Goal: Information Seeking & Learning: Learn about a topic

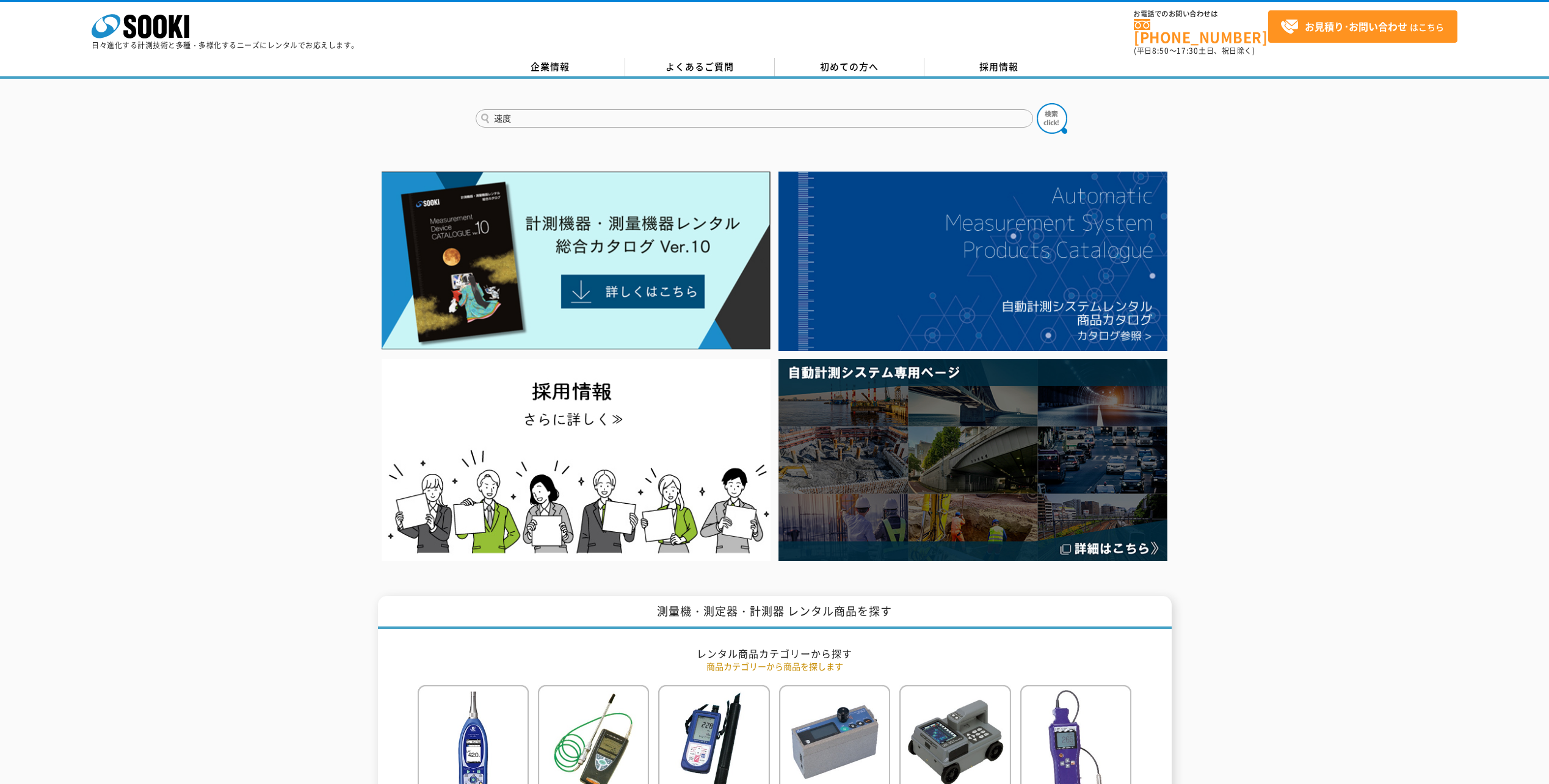
type input "速度"
click at [1037, 104] on button at bounding box center [1052, 119] width 31 height 31
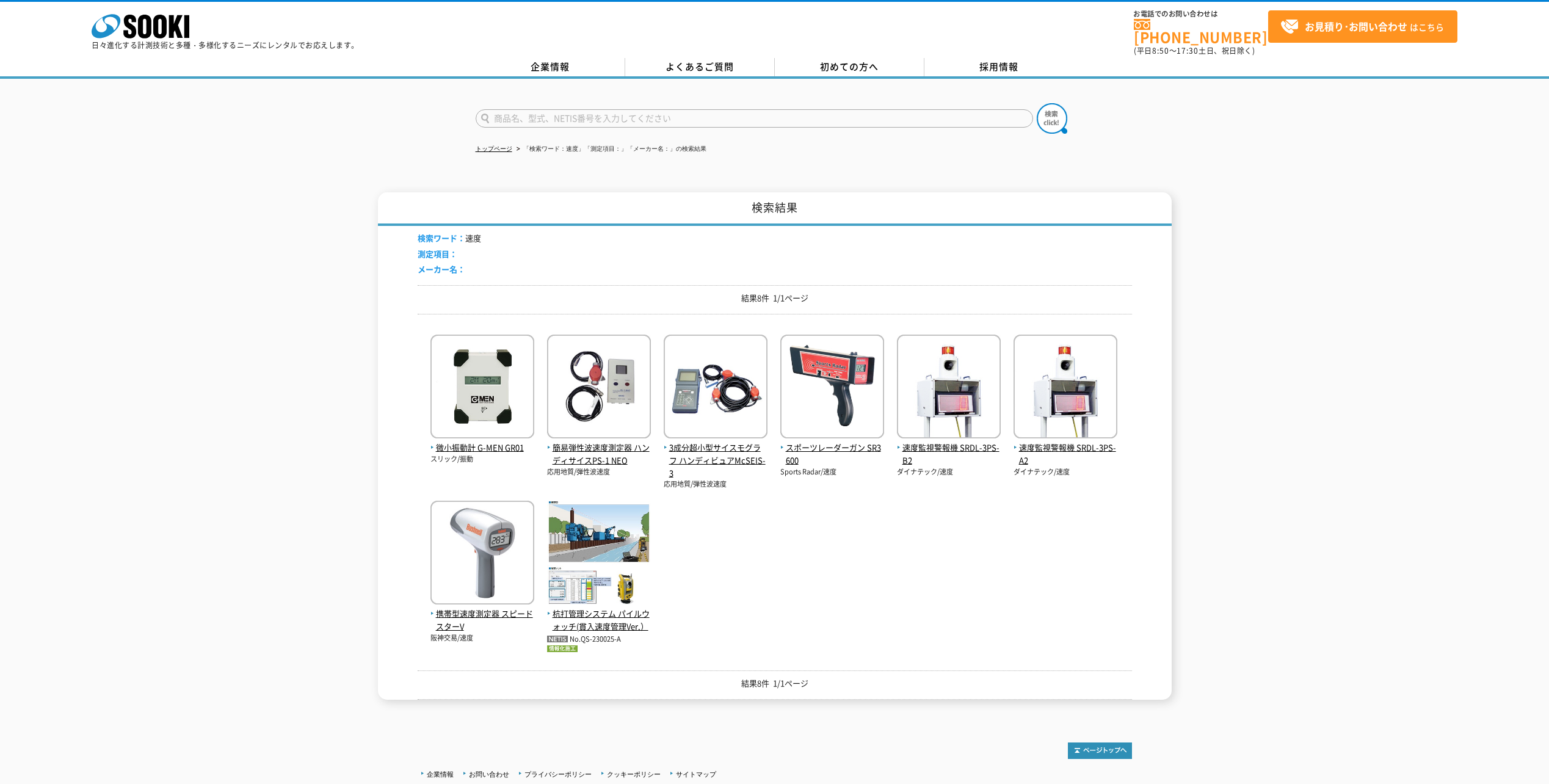
click at [693, 586] on div "微小振動計 G-MEN GR01 スリック/振動 簡易弾性波速度測定器 ハンディサイスPS-1 NEO 応用地質/弾性波速度 No.QS-230025-A" at bounding box center [775, 488] width 715 height 328
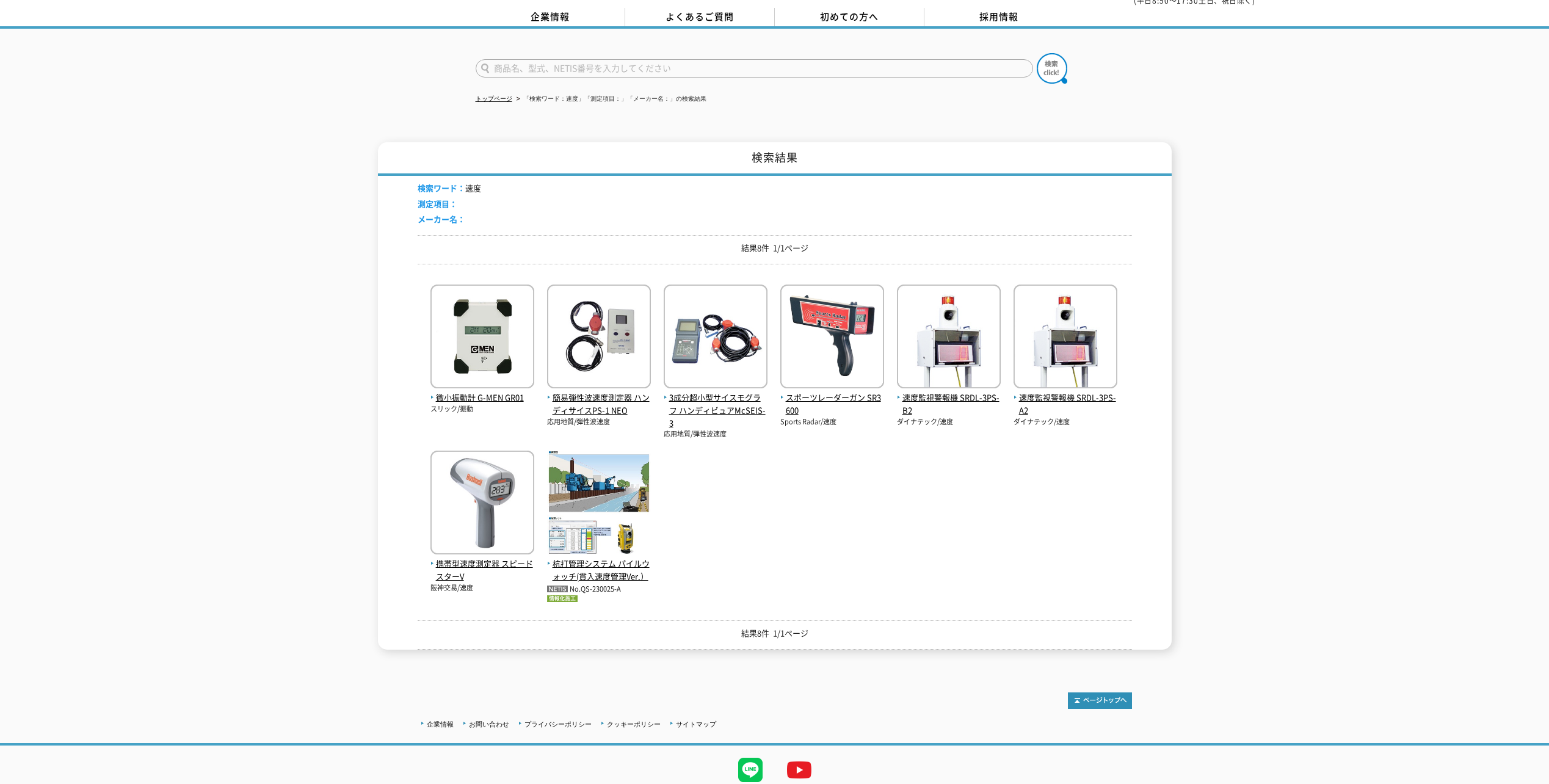
scroll to position [53, 0]
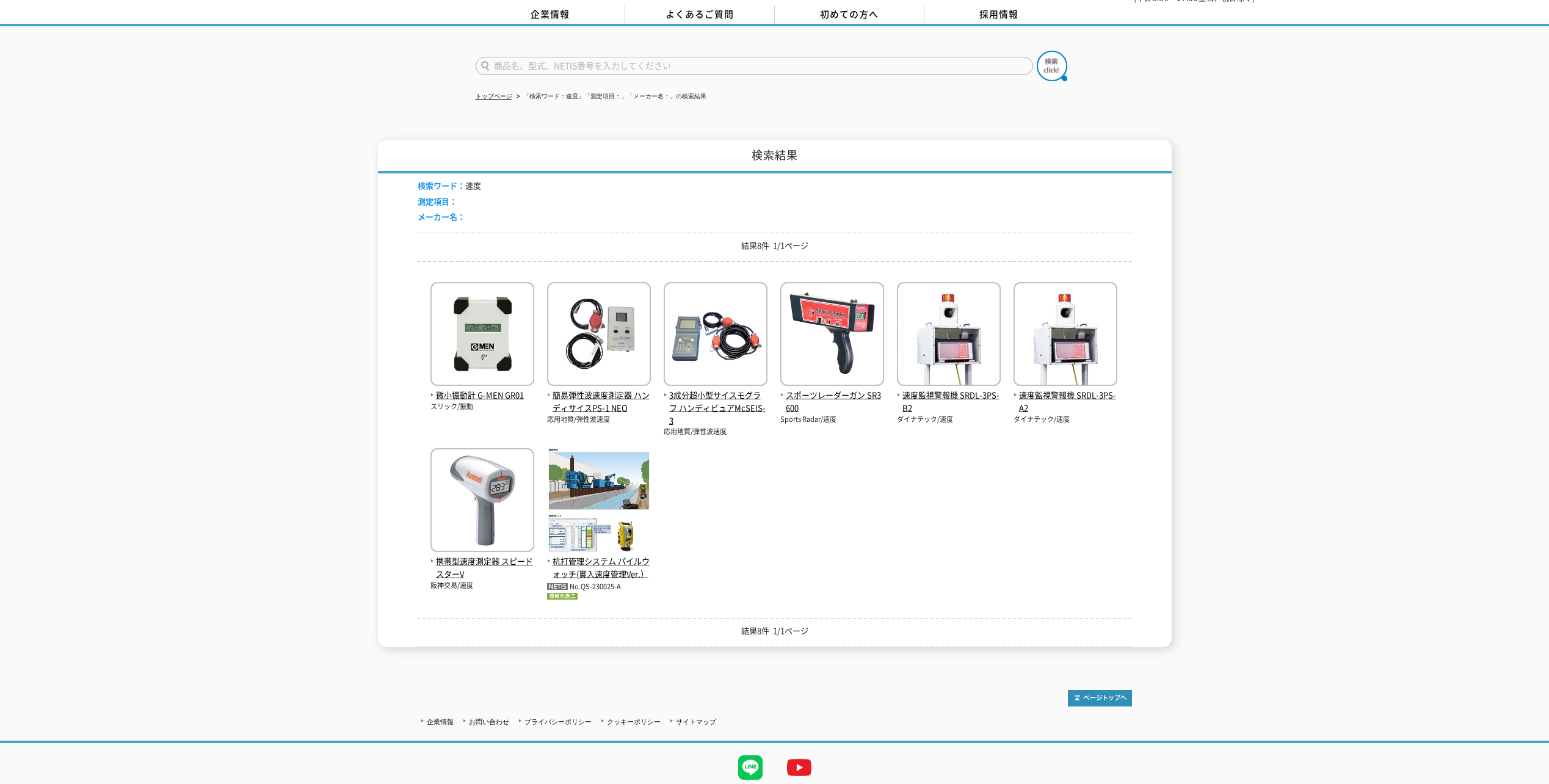
drag, startPoint x: 717, startPoint y: 564, endPoint x: 407, endPoint y: 508, distance: 315.0
click at [407, 508] on div "検索結果 検索ワード： 速度 測定項目： メーカー名： 結果8件 1/1ページ 微小振動計 G-MEN GR01 スリック/振動 No.QS-230025-A" at bounding box center [775, 393] width 794 height 507
click at [739, 530] on div "微小振動計 G-MEN GR01 スリック/振動 簡易弾性波速度測定器 ハンディサイスPS-1 NEO 応用地質/弾性波速度 No.QS-230025-A" at bounding box center [775, 435] width 715 height 328
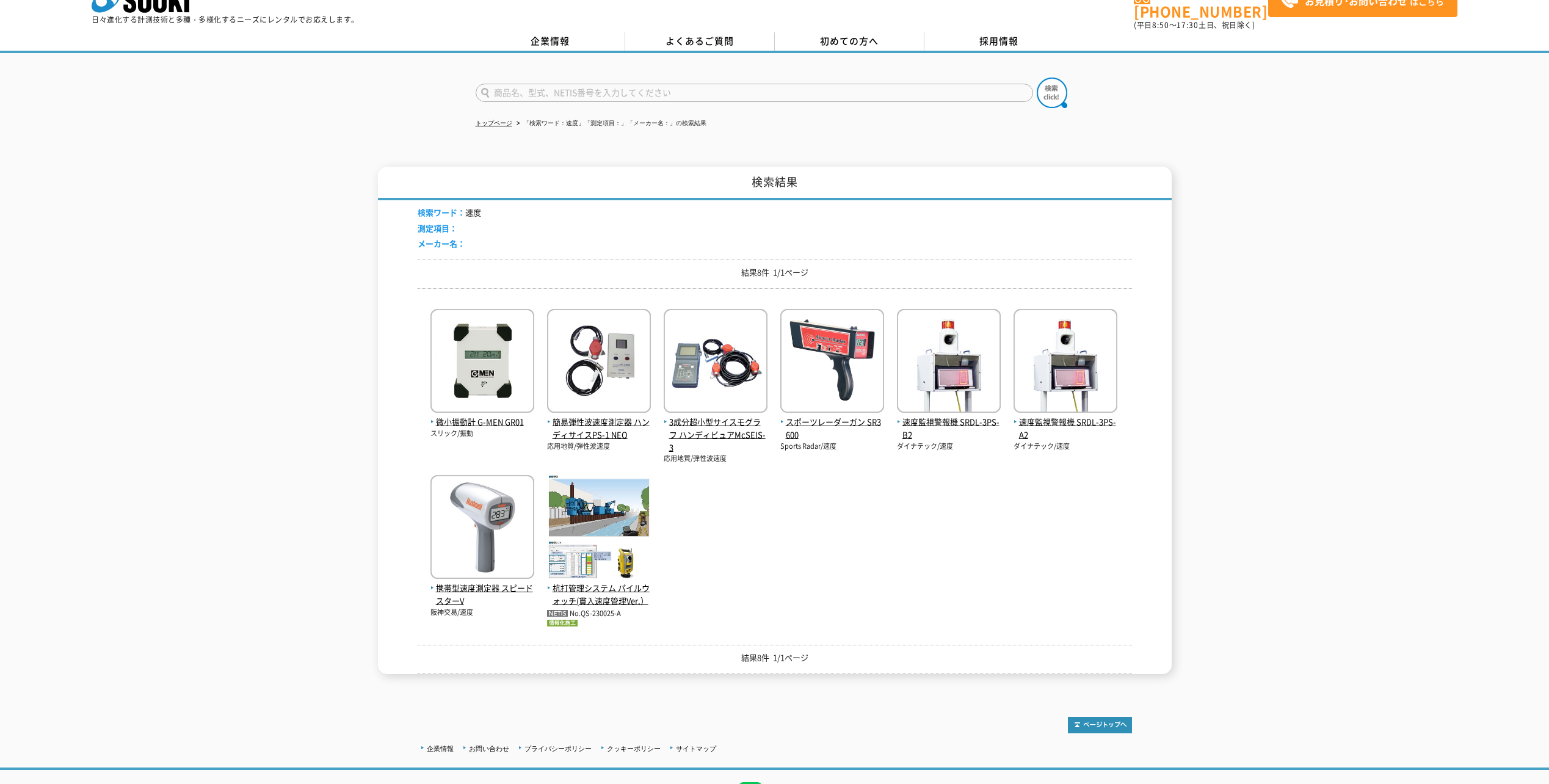
scroll to position [0, 0]
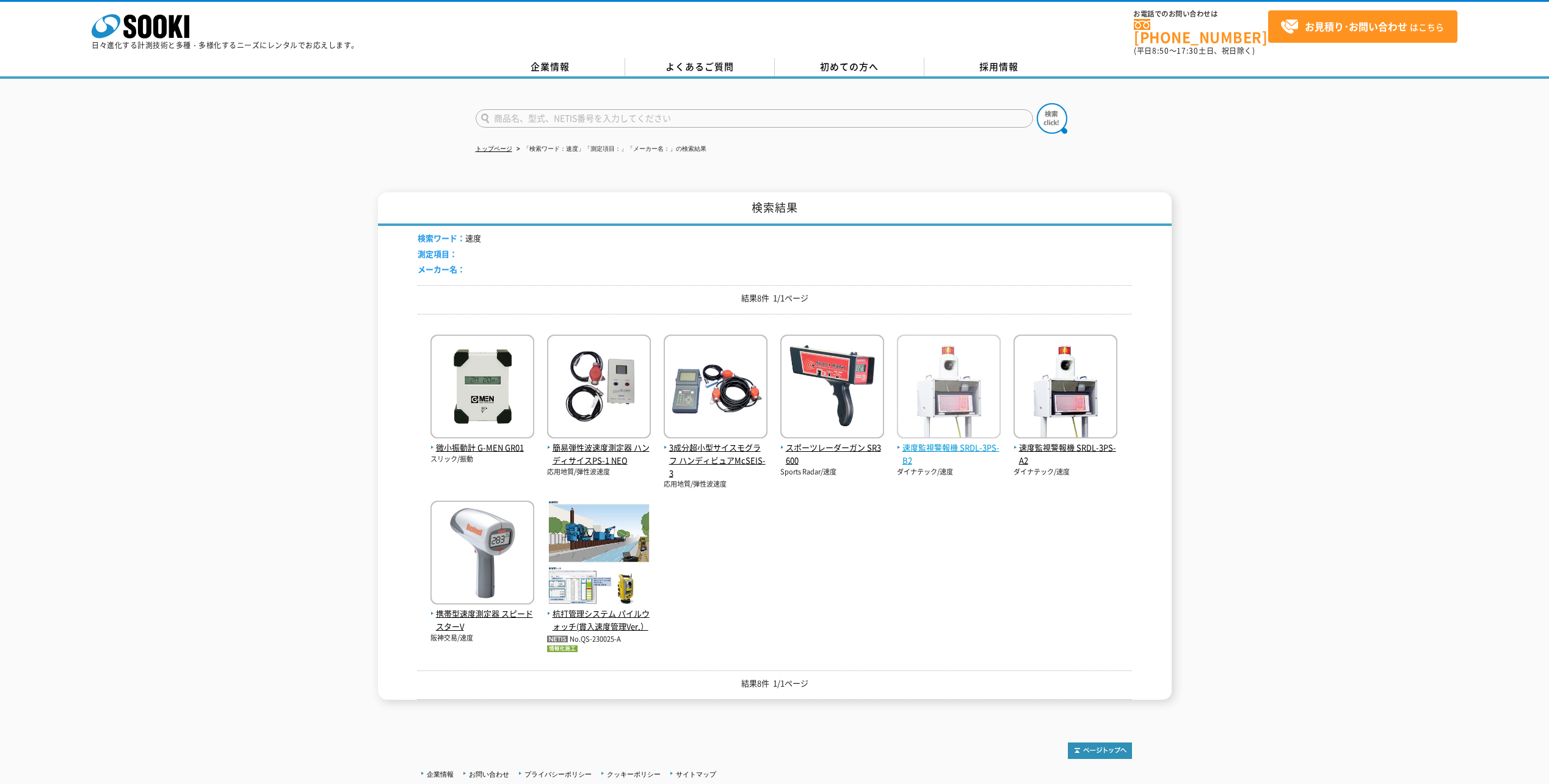
click at [926, 444] on span "速度監視警報機 SRDL-3PS-B2" at bounding box center [949, 454] width 104 height 25
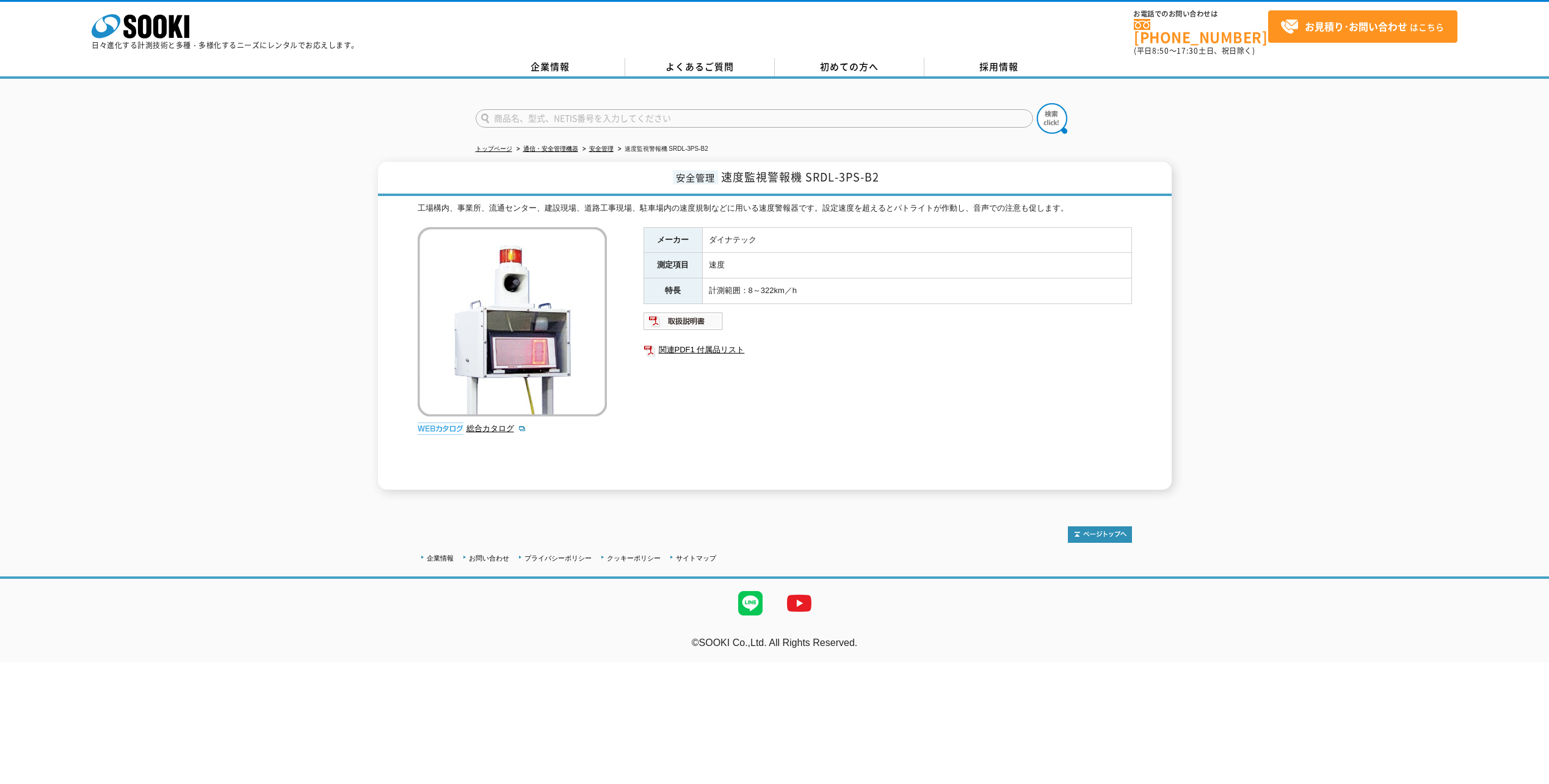
click at [651, 402] on div "メーカー ダイナテック 測定項目 速度 特長 計測範囲：8～322km／h 関連PDF1 付属品リスト" at bounding box center [888, 358] width 488 height 263
drag, startPoint x: 723, startPoint y: 173, endPoint x: 914, endPoint y: 186, distance: 191.4
click at [915, 185] on h1 "安全管理 速度監視警報機 SRDL-3PS-B2" at bounding box center [775, 178] width 794 height 34
click at [788, 209] on div "工場構内、事業所、流通センター、建設現場、道路工事現場、駐車場内の速度規制などに用いる速度警報器です。設定速度を超えるとパトライトが作動し、音声での注意も促し…" at bounding box center [775, 346] width 715 height 288
drag, startPoint x: 771, startPoint y: 234, endPoint x: 663, endPoint y: 231, distance: 108.0
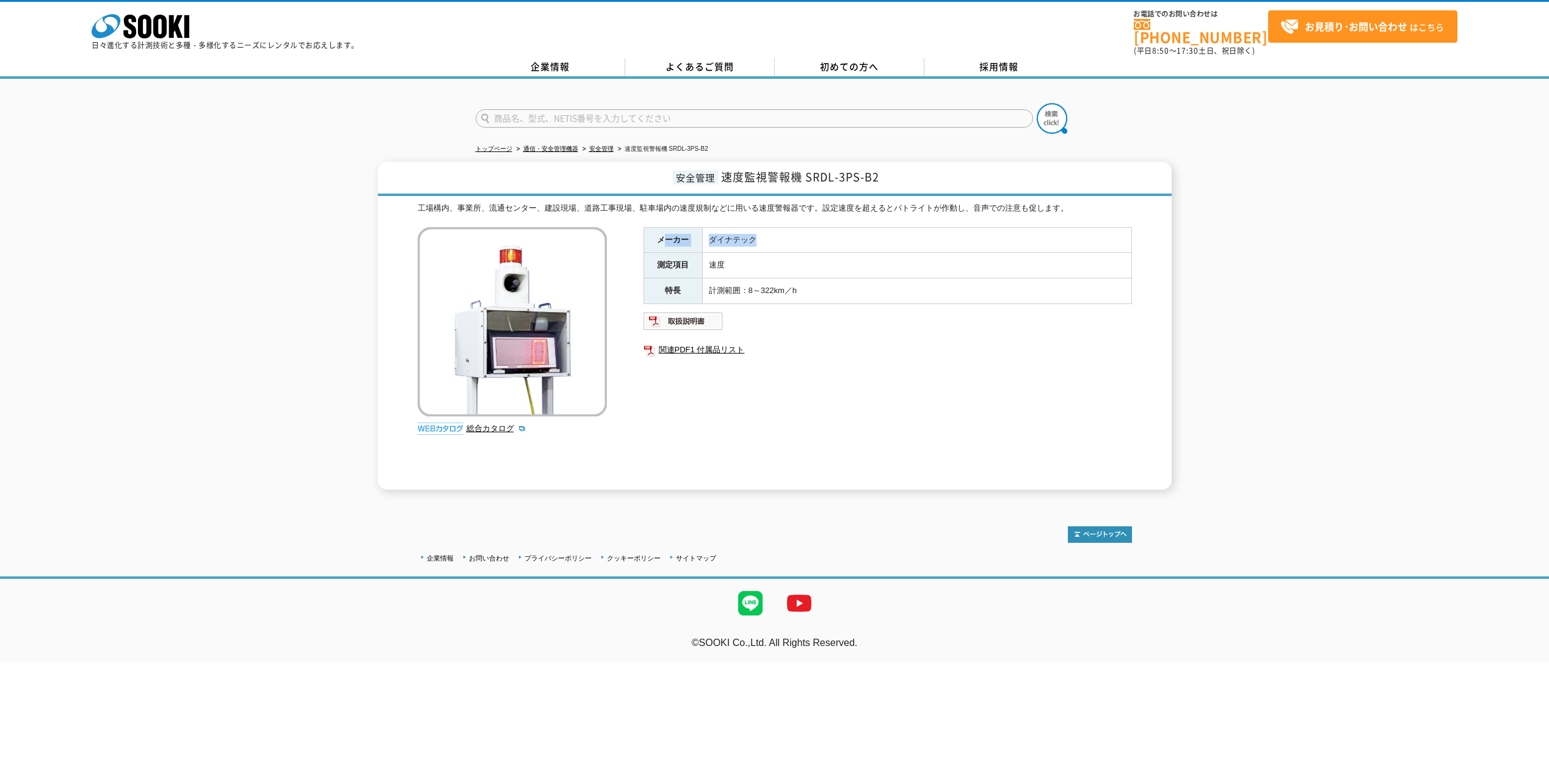
click at [663, 231] on tr "メーカー ダイナテック" at bounding box center [888, 240] width 488 height 25
drag, startPoint x: 663, startPoint y: 231, endPoint x: 688, endPoint y: 249, distance: 30.8
click at [693, 253] on th "測定項目" at bounding box center [673, 265] width 59 height 25
drag, startPoint x: 645, startPoint y: 240, endPoint x: 782, endPoint y: 242, distance: 137.0
click at [782, 242] on tr "メーカー ダイナテック" at bounding box center [888, 240] width 488 height 25
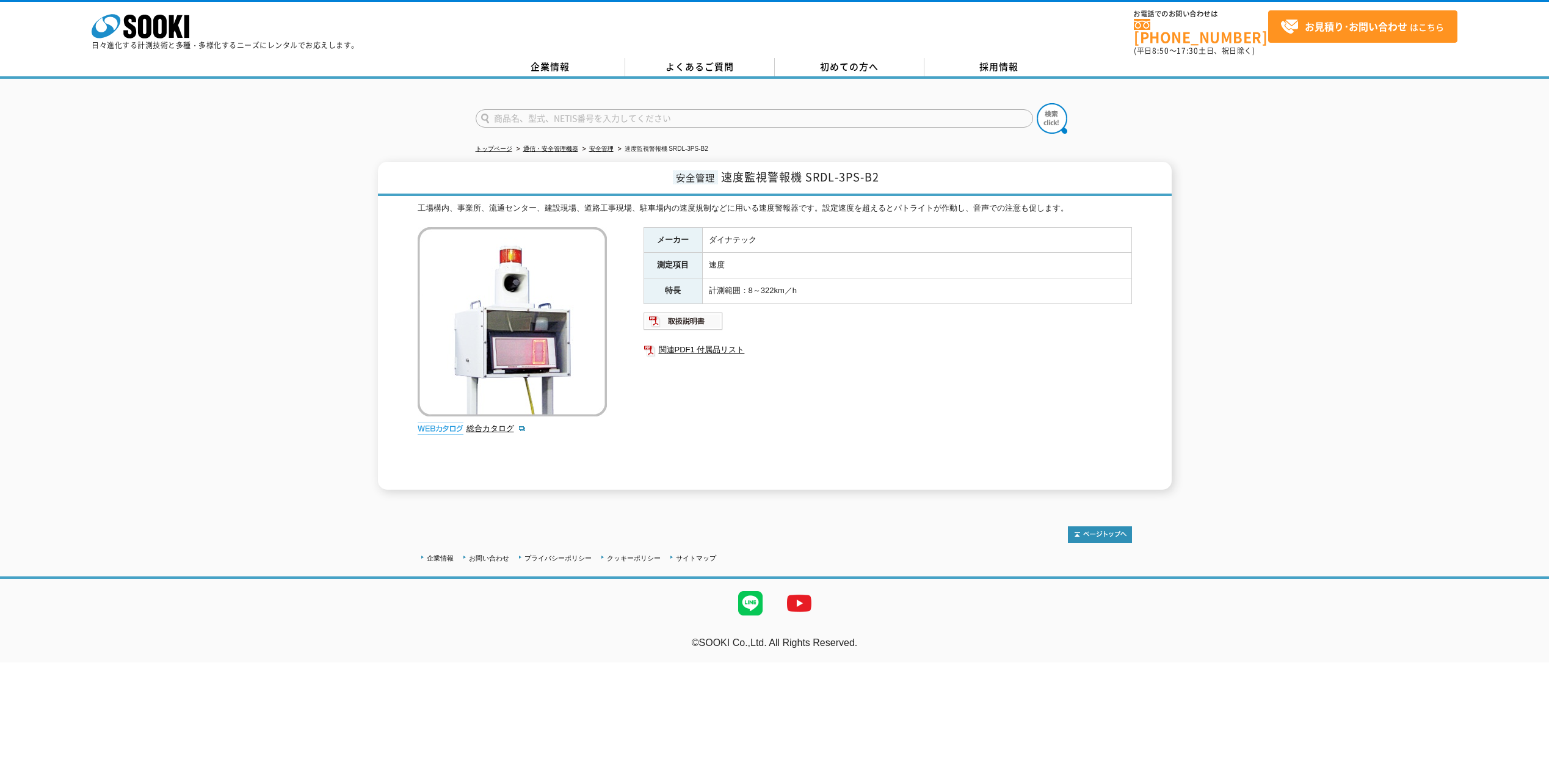
drag, startPoint x: 782, startPoint y: 242, endPoint x: 762, endPoint y: 263, distance: 29.0
click at [762, 263] on td "速度" at bounding box center [917, 265] width 429 height 25
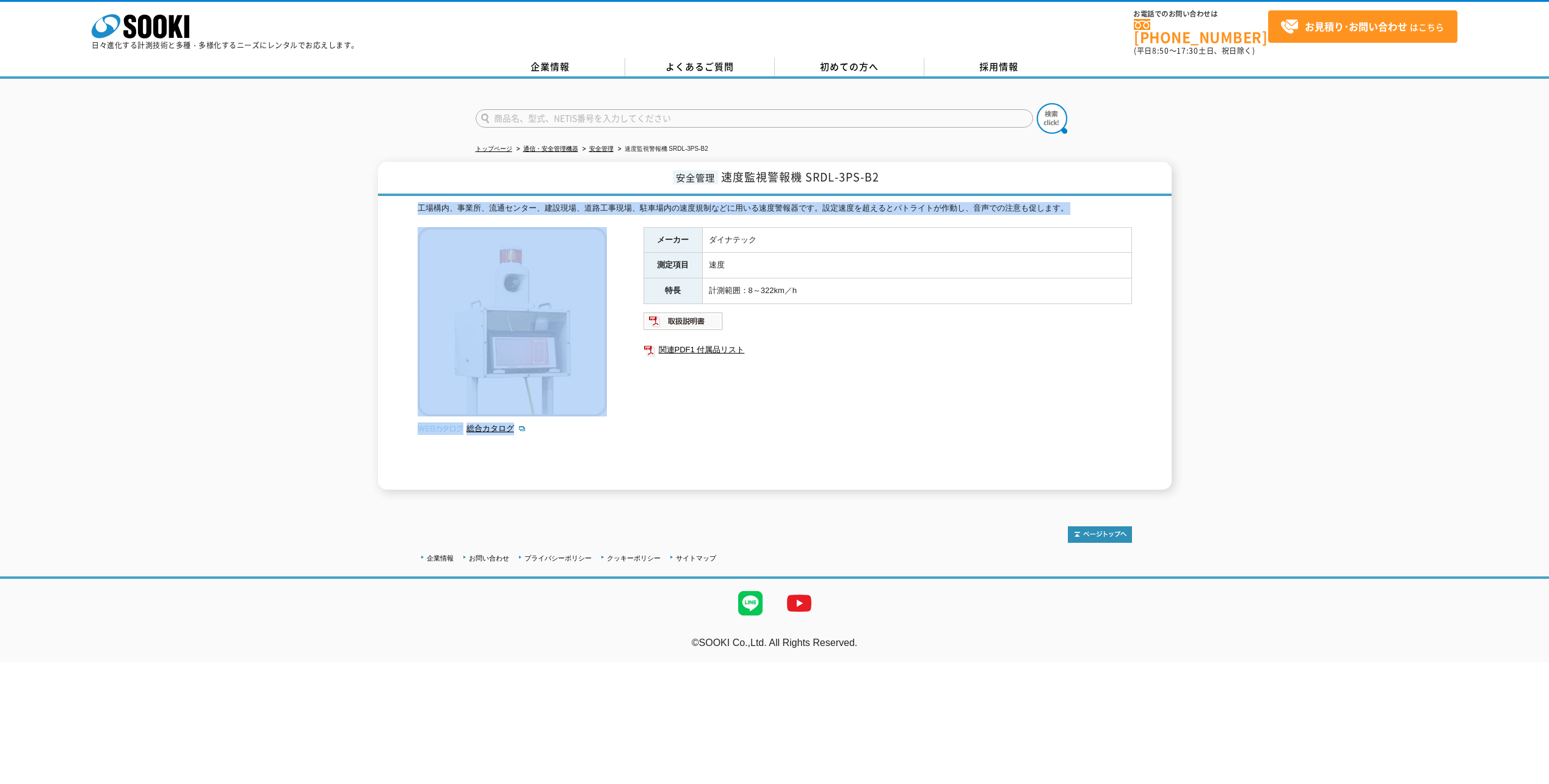
drag, startPoint x: 596, startPoint y: 414, endPoint x: 373, endPoint y: 307, distance: 247.3
click at [373, 307] on div "安全管理 速度監視警報機 SRDL-3PS-B2 工場構内、事業所、流通センター、建設現場、道路工事現場、駐車場内の速度規制などに用いる速度警報器です。設定速…" at bounding box center [774, 325] width 1549 height 327
click at [602, 424] on li "総合カタログ" at bounding box center [537, 428] width 140 height 13
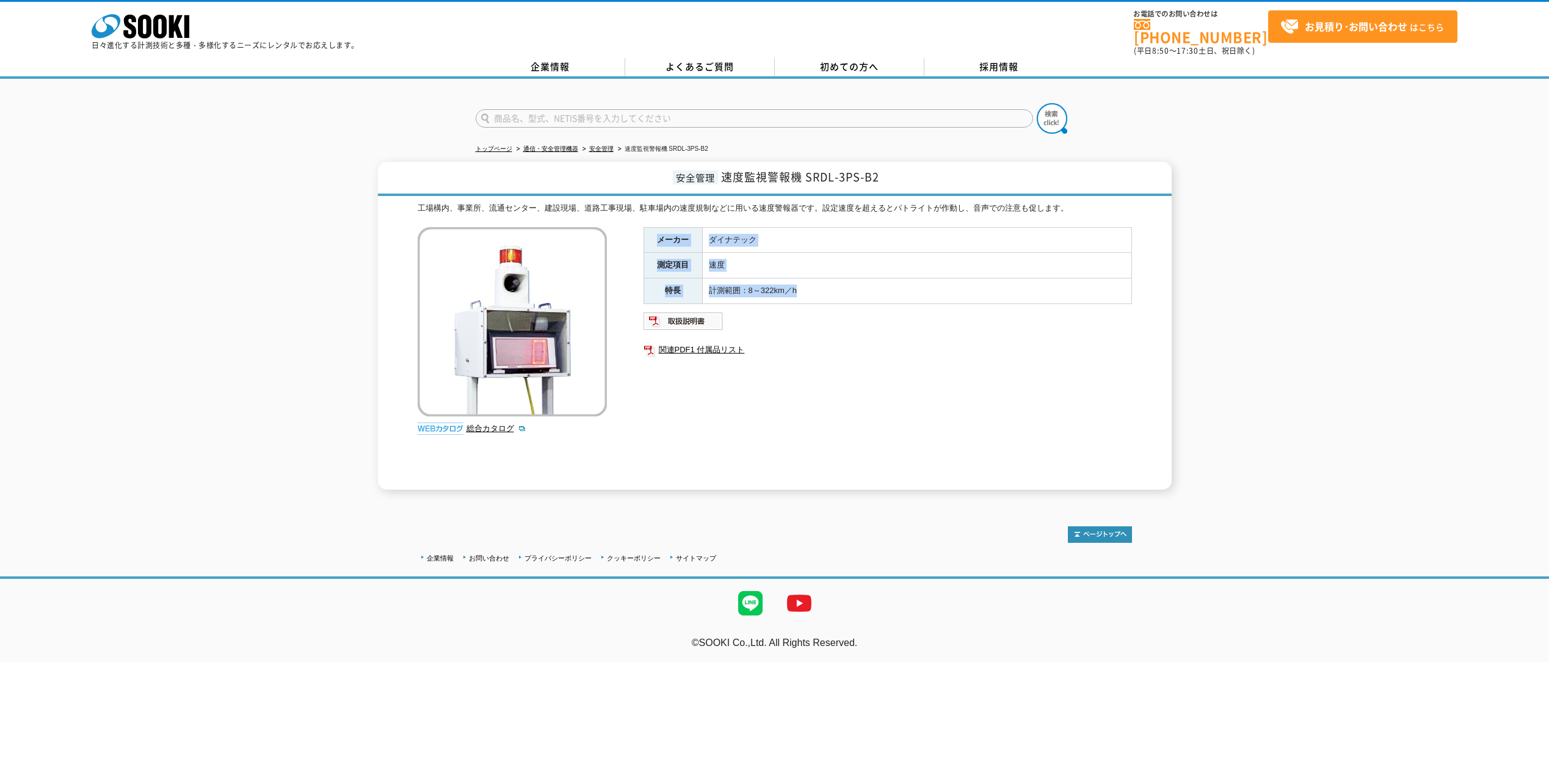
drag, startPoint x: 648, startPoint y: 231, endPoint x: 875, endPoint y: 276, distance: 231.4
click at [875, 276] on tbody "メーカー ダイナテック 測定項目 速度 特長 計測範囲：8～322km／h" at bounding box center [888, 265] width 488 height 76
drag, startPoint x: 875, startPoint y: 276, endPoint x: 819, endPoint y: 275, distance: 56.0
click at [818, 278] on td "計測範囲：8～322km／h" at bounding box center [917, 291] width 429 height 25
click at [691, 316] on img at bounding box center [683, 321] width 80 height 19
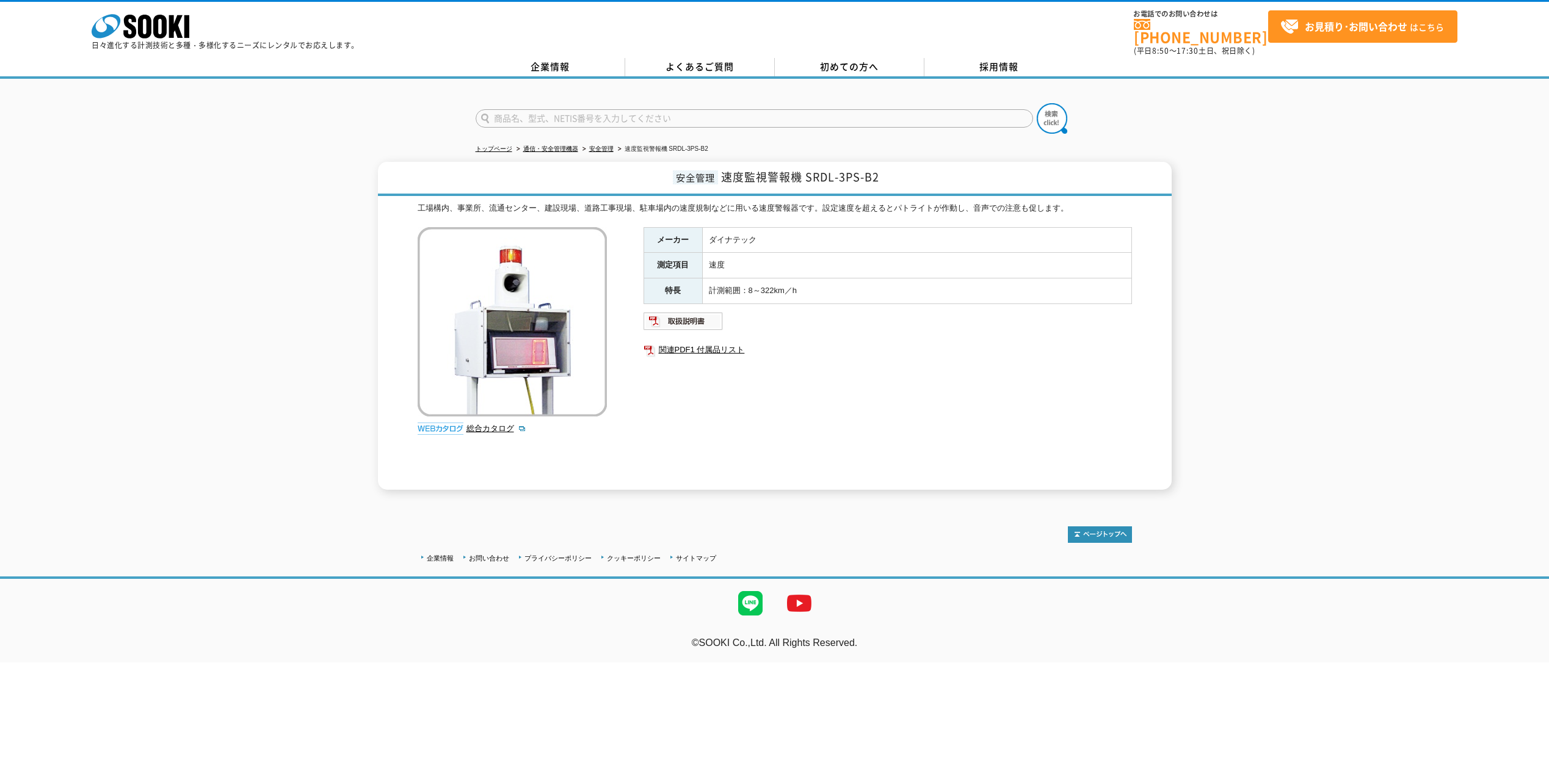
click at [1130, 202] on div "工場構内、事業所、流通センター、建設現場、道路工事現場、駐車場内の速度規制などに用いる速度警報器です。設定速度を超えるとパトライトが作動し、音声での注意も促し…" at bounding box center [775, 208] width 715 height 13
drag, startPoint x: 832, startPoint y: 280, endPoint x: 702, endPoint y: 255, distance: 132.4
click at [702, 255] on tbody "メーカー ダイナテック 測定項目 速度 特長 計測範囲：8～322km／h" at bounding box center [888, 265] width 488 height 76
drag, startPoint x: 702, startPoint y: 255, endPoint x: 681, endPoint y: 251, distance: 21.4
click at [683, 253] on th "測定項目" at bounding box center [673, 265] width 59 height 25
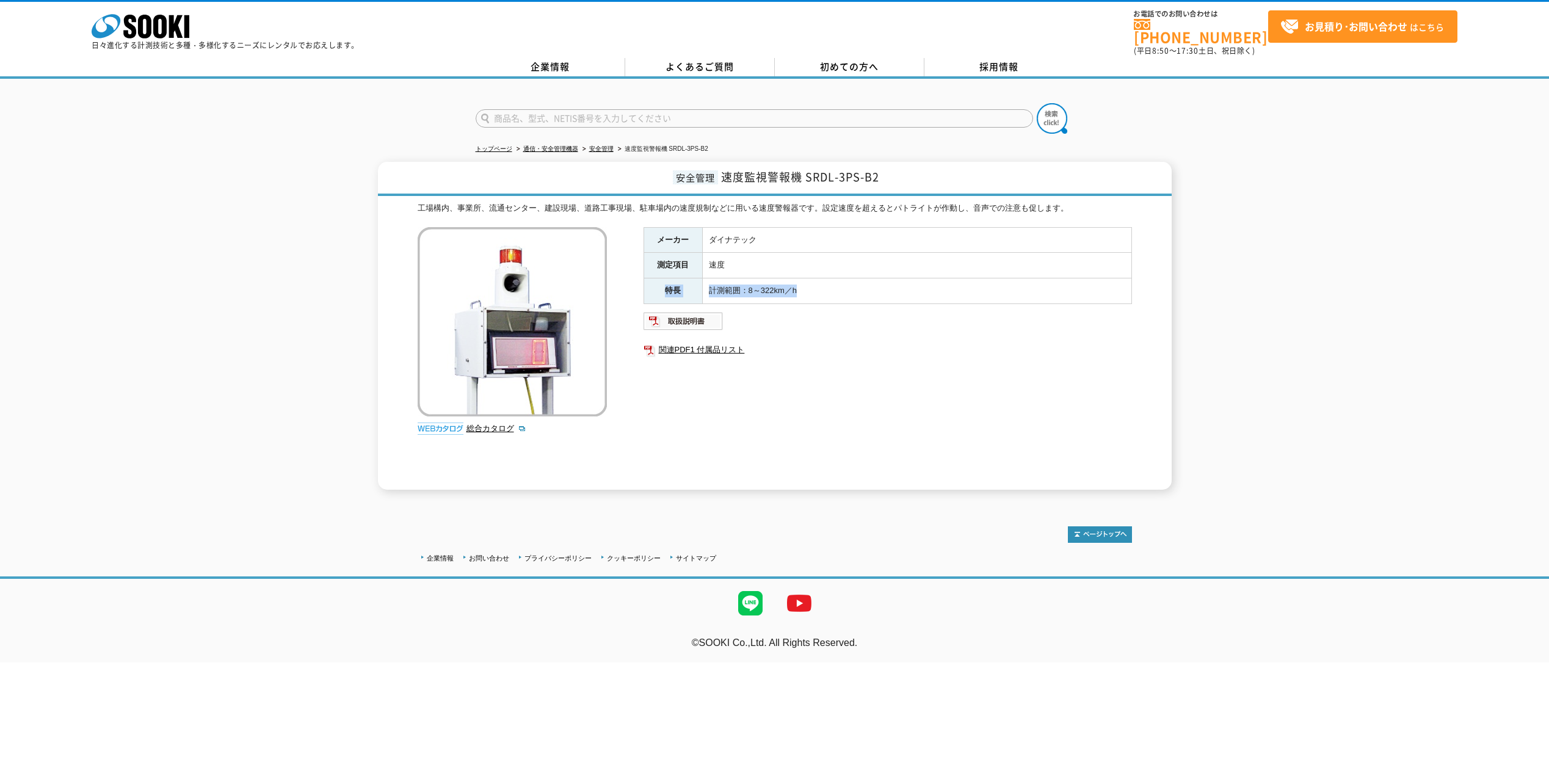
drag, startPoint x: 660, startPoint y: 282, endPoint x: 815, endPoint y: 279, distance: 155.0
click at [815, 279] on tr "特長 計測範囲：8～322km／h" at bounding box center [888, 291] width 488 height 25
click at [815, 279] on td "計測範囲：8～322km／h" at bounding box center [917, 291] width 429 height 25
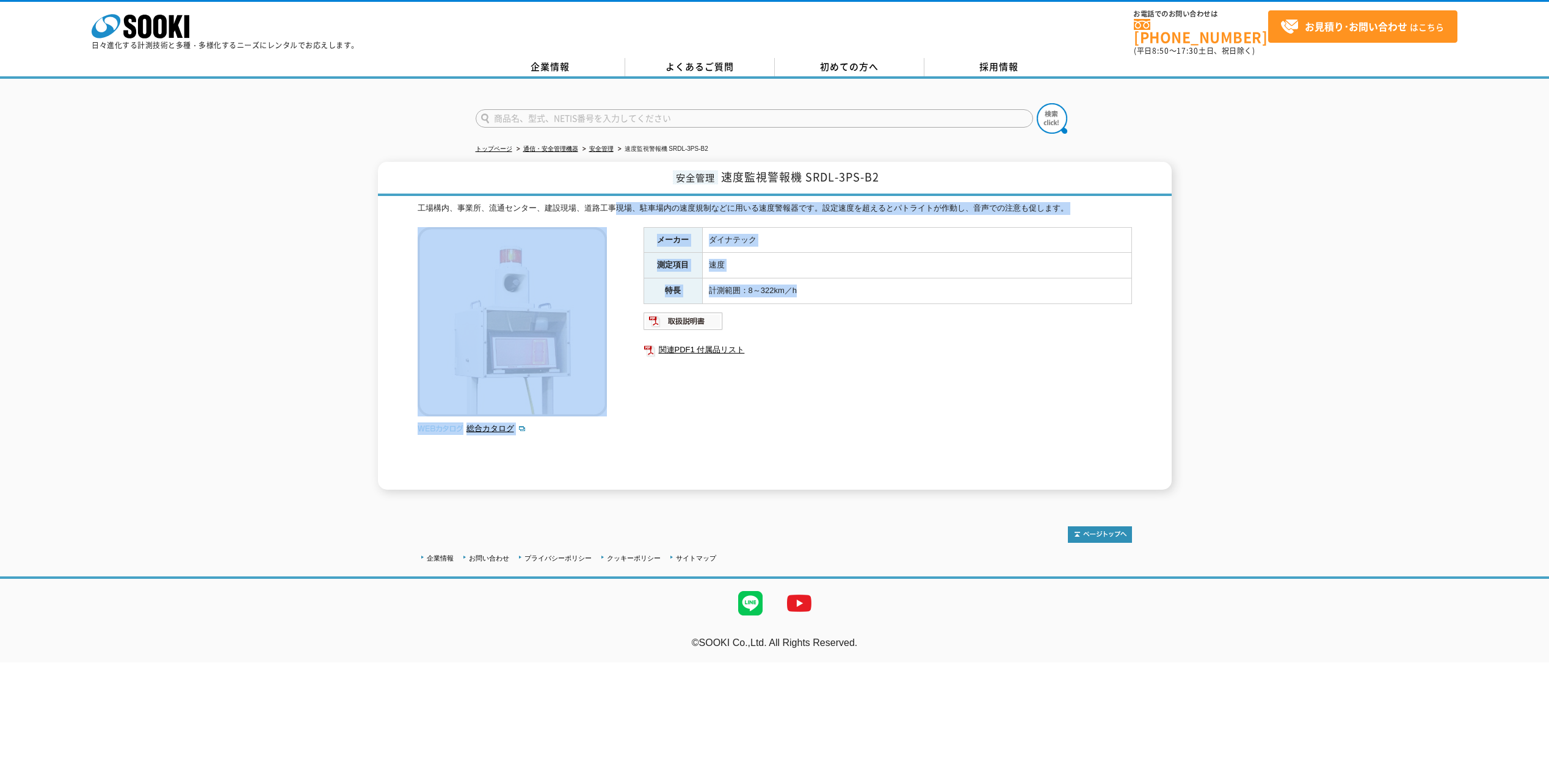
drag, startPoint x: 811, startPoint y: 290, endPoint x: 615, endPoint y: 212, distance: 211.0
click at [615, 212] on div "工場構内、事業所、流通センター、建設現場、道路工事現場、駐車場内の速度規制などに用いる速度警報器です。設定速度を超えるとパトライトが作動し、音声での注意も促し…" at bounding box center [775, 346] width 715 height 288
drag, startPoint x: 615, startPoint y: 212, endPoint x: 652, endPoint y: 210, distance: 37.1
click at [652, 210] on div "工場構内、事業所、流通センター、建設現場、道路工事現場、駐車場内の速度規制などに用いる速度警報器です。設定速度を超えるとパトライトが作動し、音声での注意も促し…" at bounding box center [775, 346] width 715 height 288
drag, startPoint x: 727, startPoint y: 169, endPoint x: 911, endPoint y: 270, distance: 209.9
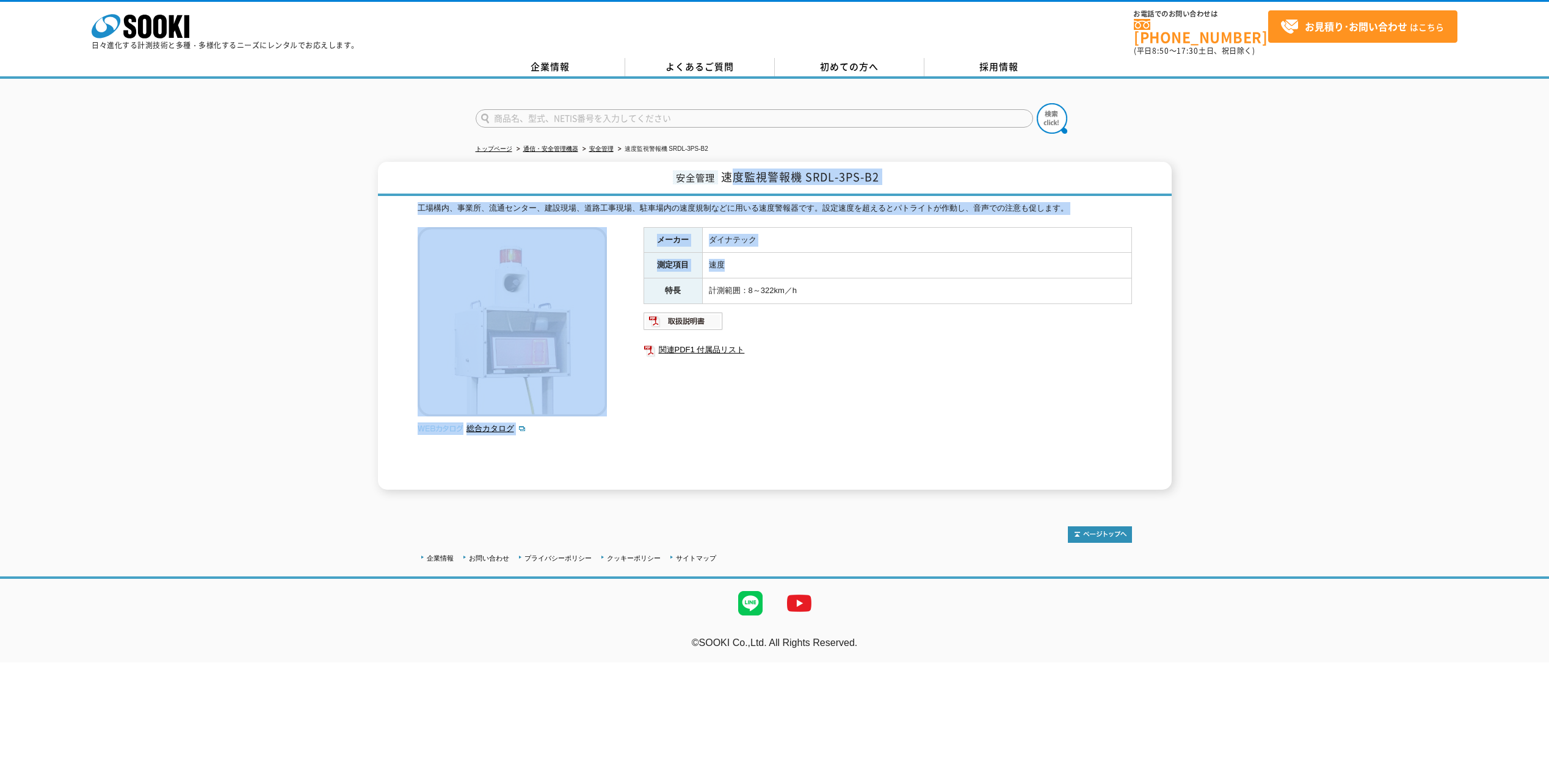
click at [911, 270] on div "安全管理 速度監視警報機 SRDL-3PS-B2 工場構内、事業所、流通センター、建設現場、道路工事現場、駐車場内の速度規制などに用いる速度警報器です。設定速…" at bounding box center [775, 325] width 794 height 327
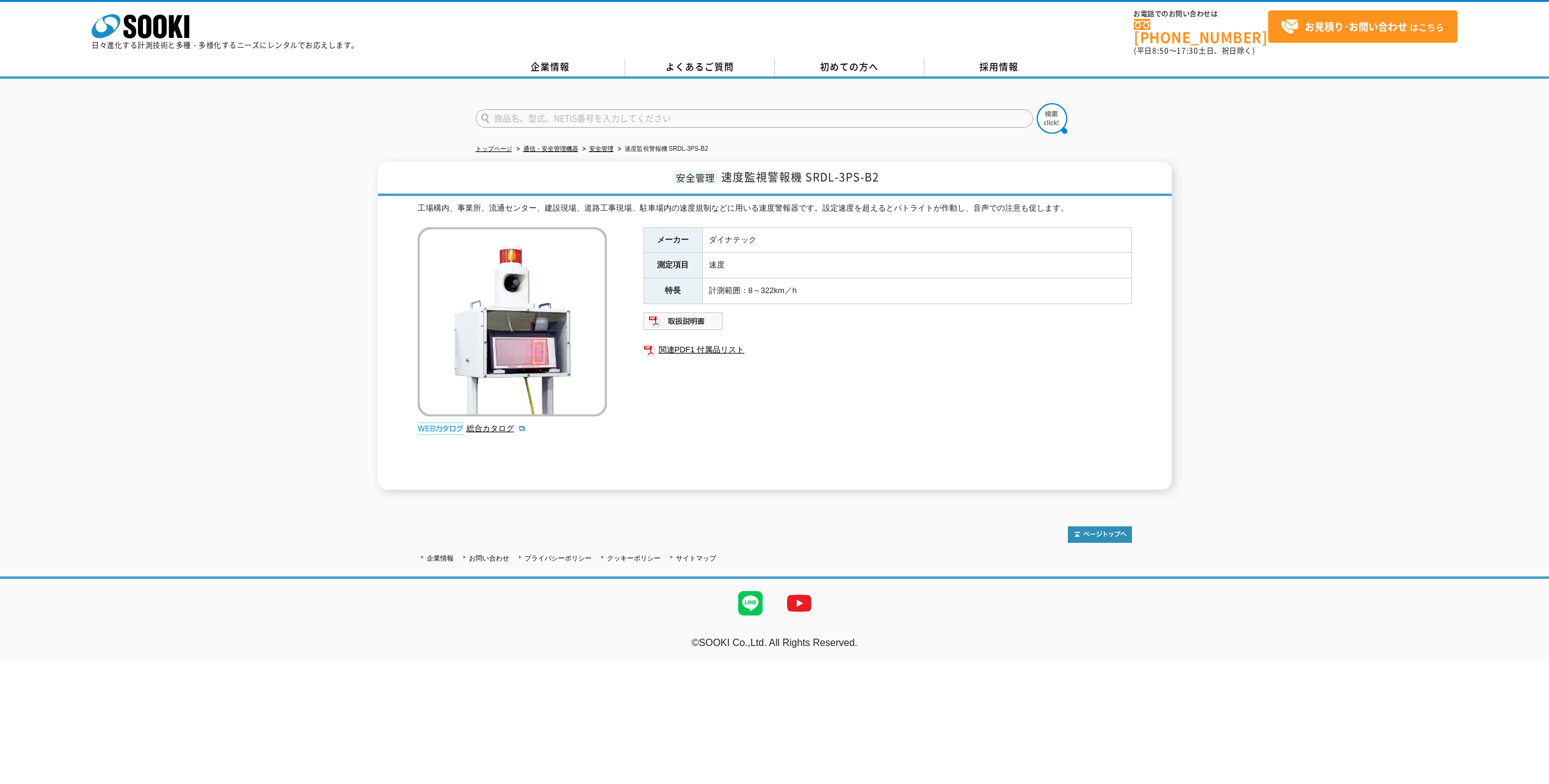
drag, startPoint x: 911, startPoint y: 270, endPoint x: 825, endPoint y: 285, distance: 87.3
click at [832, 279] on td "計測範囲：8～322km／h" at bounding box center [917, 291] width 429 height 25
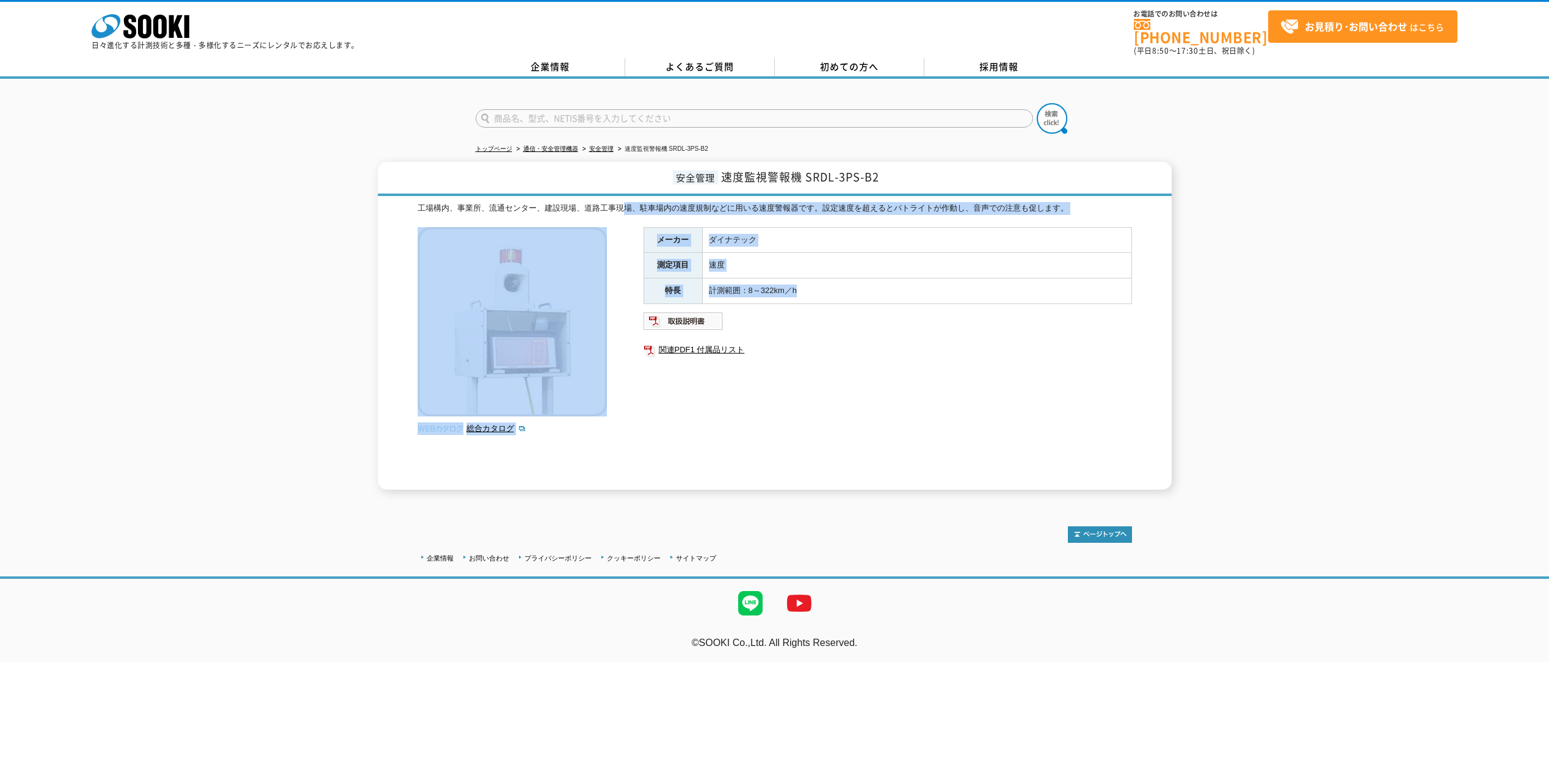
drag, startPoint x: 829, startPoint y: 285, endPoint x: 623, endPoint y: 227, distance: 214.0
click at [623, 227] on div "工場構内、事業所、流通センター、建設現場、道路工事現場、駐車場内の速度規制などに用いる速度警報器です。設定速度を超えるとパトライトが作動し、音声での注意も促し…" at bounding box center [775, 346] width 715 height 288
drag, startPoint x: 623, startPoint y: 227, endPoint x: 730, endPoint y: 258, distance: 111.4
click at [729, 253] on td "速度" at bounding box center [917, 265] width 429 height 25
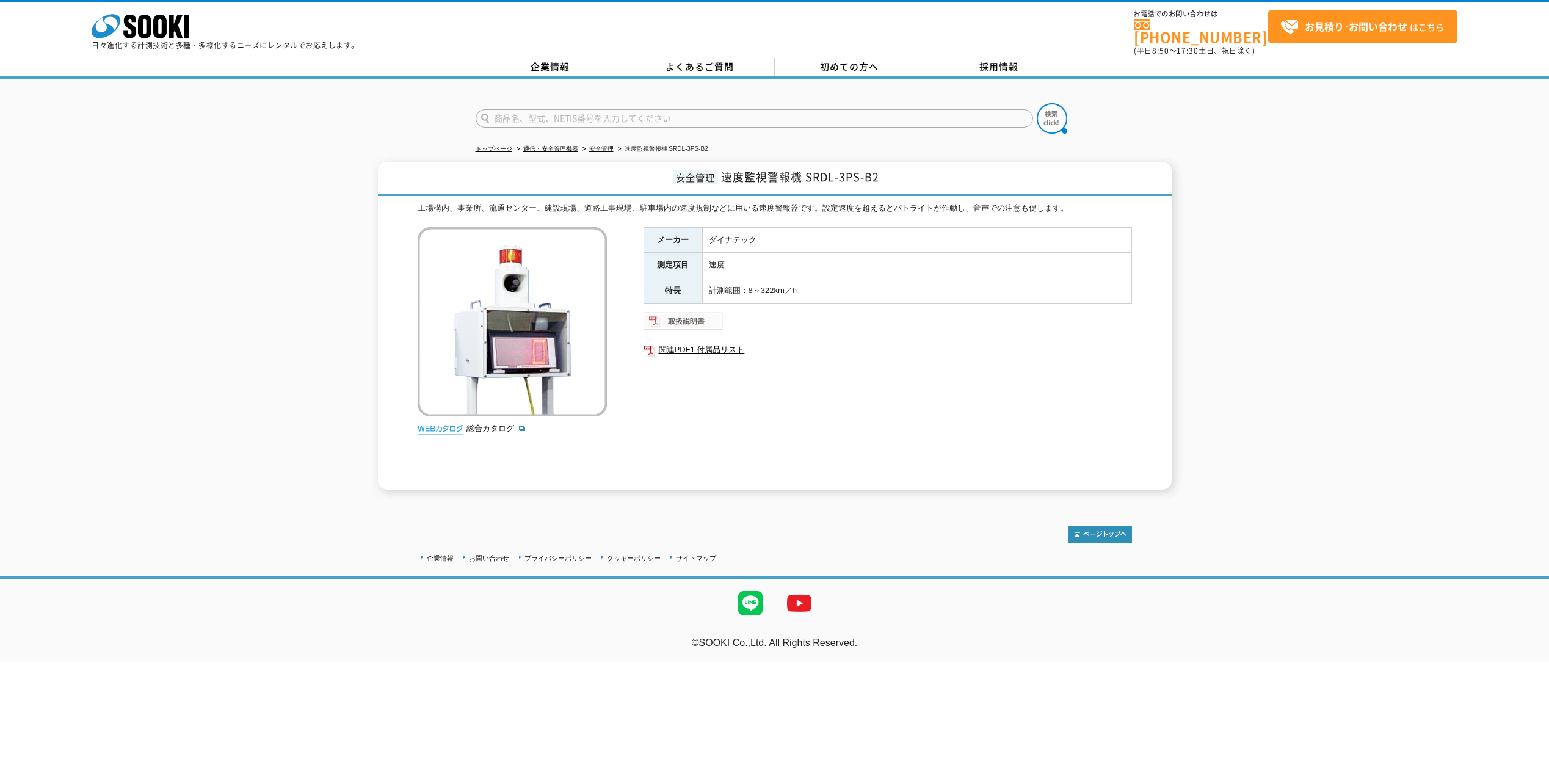
click at [673, 315] on img at bounding box center [683, 321] width 80 height 19
